Goal: Information Seeking & Learning: Check status

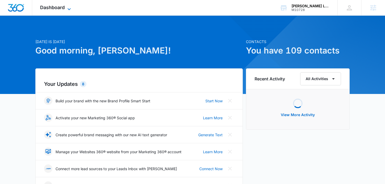
click at [62, 9] on span "Dashboard" at bounding box center [52, 7] width 25 height 5
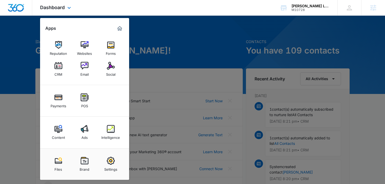
click at [99, 131] on div "Content Ads Intelligence" at bounding box center [84, 133] width 89 height 32
click at [91, 134] on link "Ads" at bounding box center [85, 133] width 20 height 20
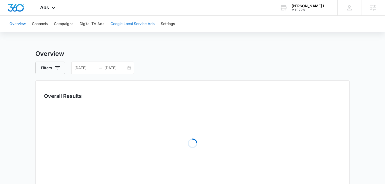
click at [134, 24] on button "Google Local Service Ads" at bounding box center [132, 24] width 44 height 17
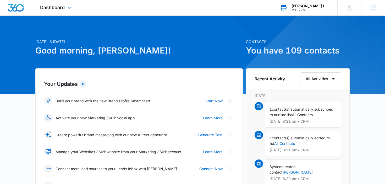
click at [302, 7] on div "[PERSON_NAME] Landscaping" at bounding box center [310, 6] width 38 height 4
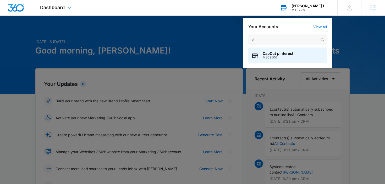
type input "p"
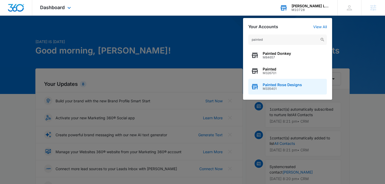
type input "painted"
click at [266, 87] on span "M335401" at bounding box center [281, 89] width 39 height 4
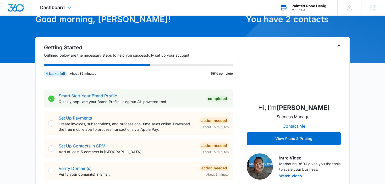
scroll to position [41, 0]
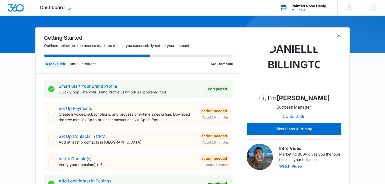
click at [63, 8] on span "Dashboard" at bounding box center [52, 7] width 25 height 5
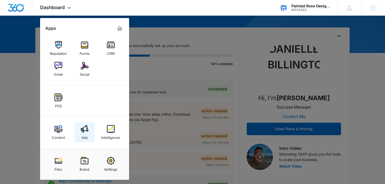
click at [83, 136] on div "Ads" at bounding box center [84, 136] width 6 height 7
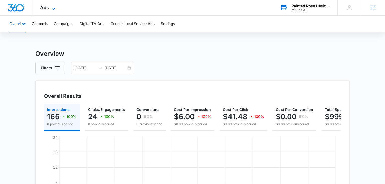
click at [55, 8] on icon at bounding box center [53, 9] width 6 height 6
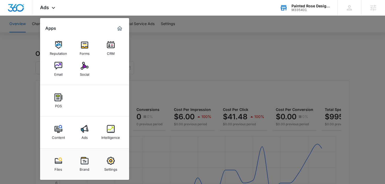
click at [111, 127] on img at bounding box center [111, 129] width 8 height 8
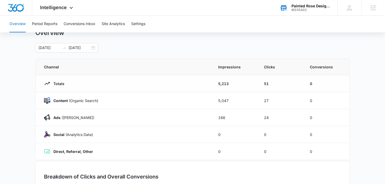
scroll to position [21, 0]
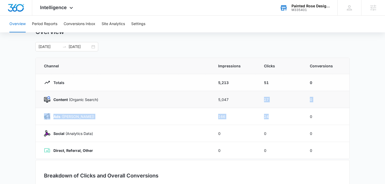
drag, startPoint x: 279, startPoint y: 116, endPoint x: 259, endPoint y: 95, distance: 28.9
click at [259, 95] on tbody "Totals 5,213 51 0 Content (Organic Search) 5,047 27 0 Ads ([PERSON_NAME]) 166 2…" at bounding box center [192, 116] width 313 height 85
click at [357, 115] on main "Overview [DATE] [DATE] Channel Impressions Clicks Conversions Totals 5,213 51 0…" at bounding box center [192, 165] width 385 height 275
drag, startPoint x: 202, startPoint y: 102, endPoint x: 283, endPoint y: 99, distance: 81.4
click at [283, 99] on tr "Content (Organic Search) 5,047 27 0" at bounding box center [192, 99] width 313 height 17
